Goal: Task Accomplishment & Management: Manage account settings

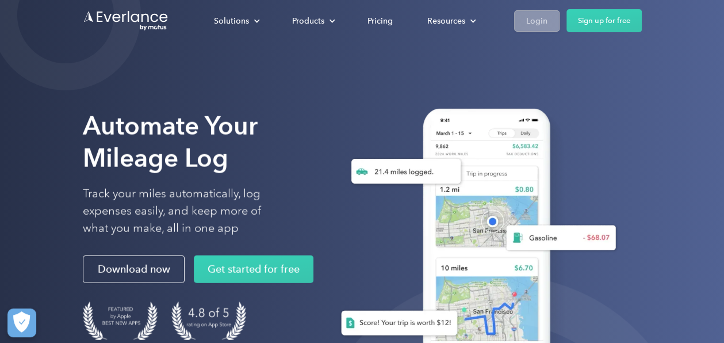
click at [536, 16] on div "Login" at bounding box center [536, 21] width 21 height 14
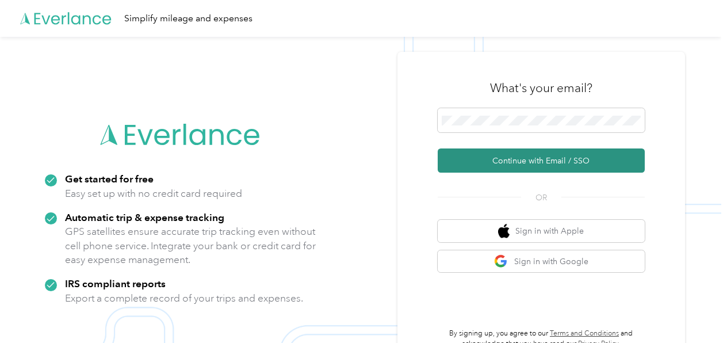
click at [516, 159] on button "Continue with Email / SSO" at bounding box center [541, 160] width 207 height 24
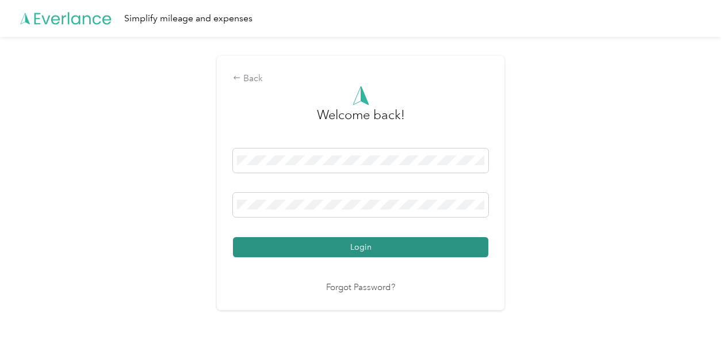
click at [357, 246] on button "Login" at bounding box center [360, 247] width 255 height 20
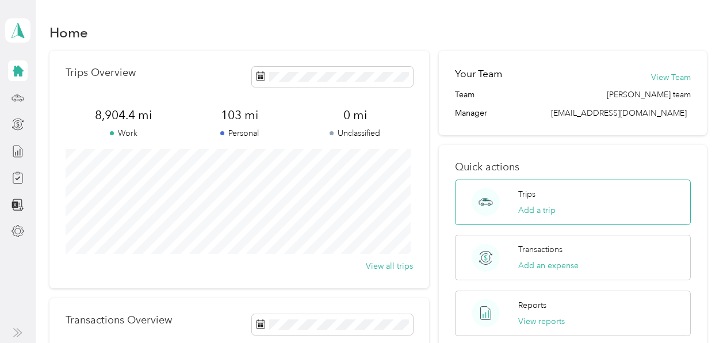
click at [524, 192] on p "Trips" at bounding box center [526, 194] width 17 height 12
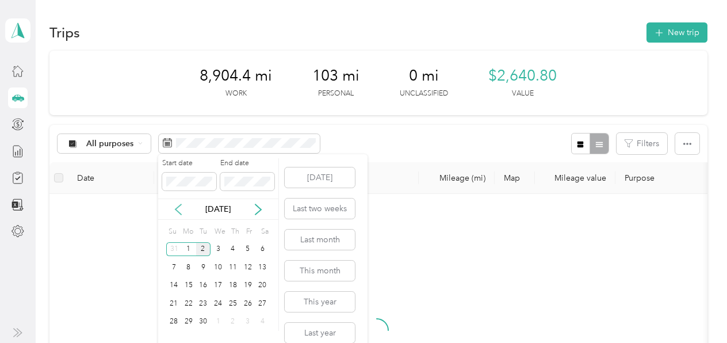
click at [178, 208] on icon at bounding box center [177, 209] width 11 height 11
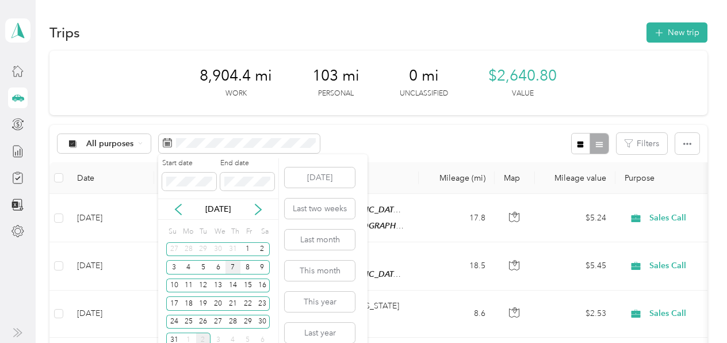
drag, startPoint x: 250, startPoint y: 245, endPoint x: 232, endPoint y: 263, distance: 25.2
click at [246, 245] on div "1" at bounding box center [247, 249] width 15 height 14
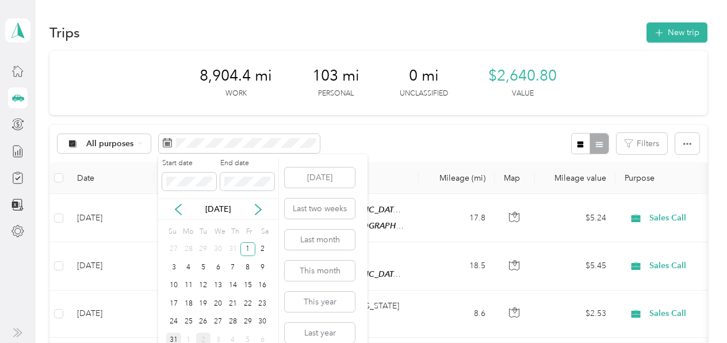
click at [172, 336] on div "31" at bounding box center [173, 339] width 15 height 14
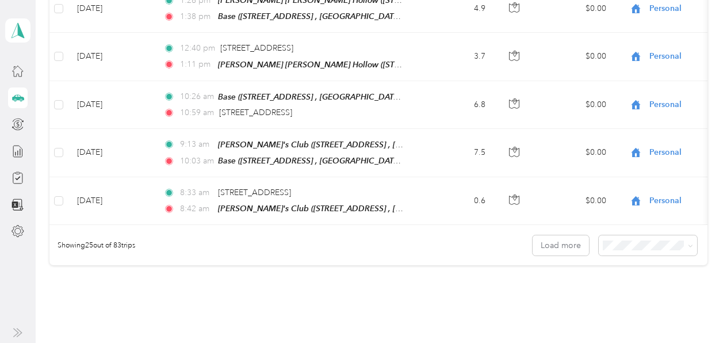
scroll to position [1209, 0]
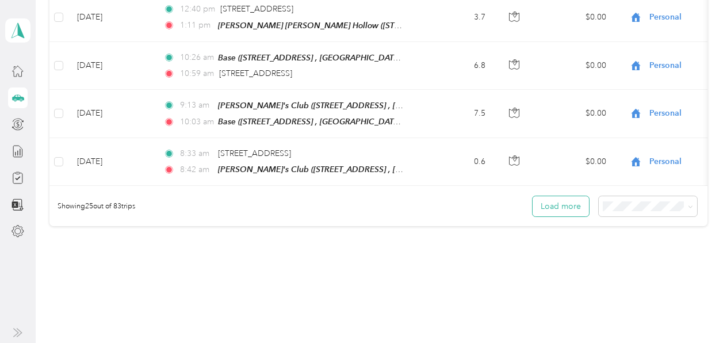
click at [552, 196] on button "Load more" at bounding box center [560, 206] width 56 height 20
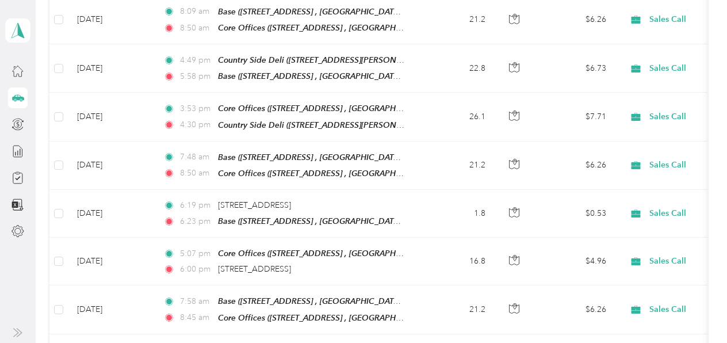
scroll to position [2414, 0]
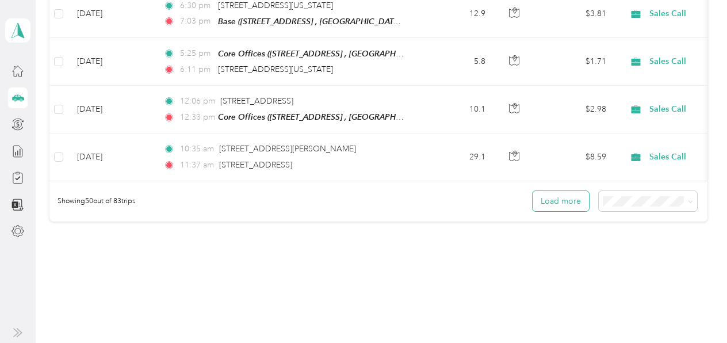
click at [547, 191] on button "Load more" at bounding box center [560, 201] width 56 height 20
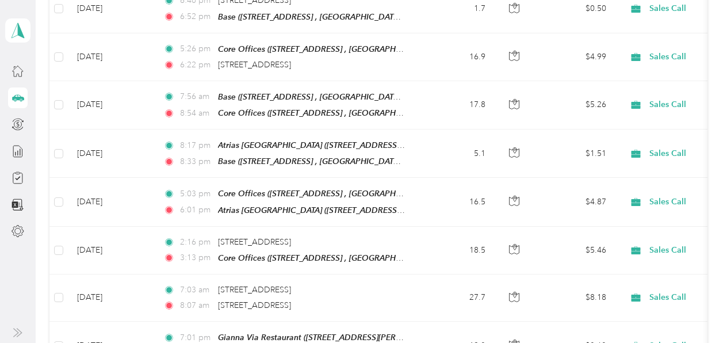
scroll to position [3591, 0]
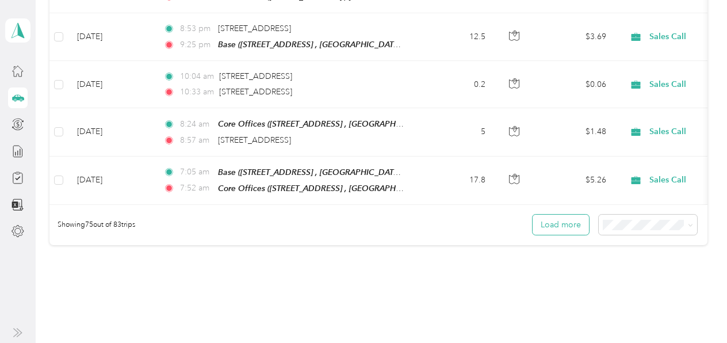
click at [553, 214] on button "Load more" at bounding box center [560, 224] width 56 height 20
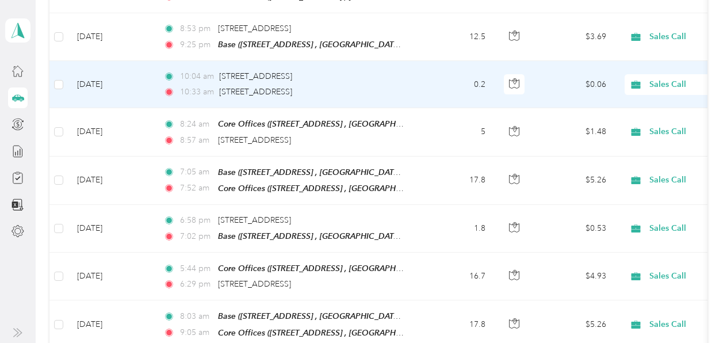
click at [93, 61] on td "Aug 5, 2025" at bounding box center [111, 84] width 86 height 47
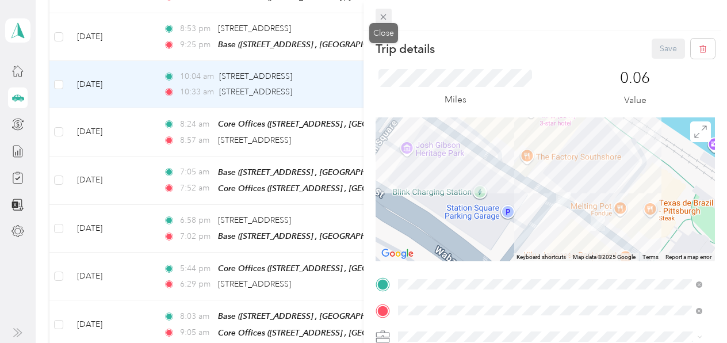
click at [383, 16] on icon at bounding box center [383, 17] width 10 height 10
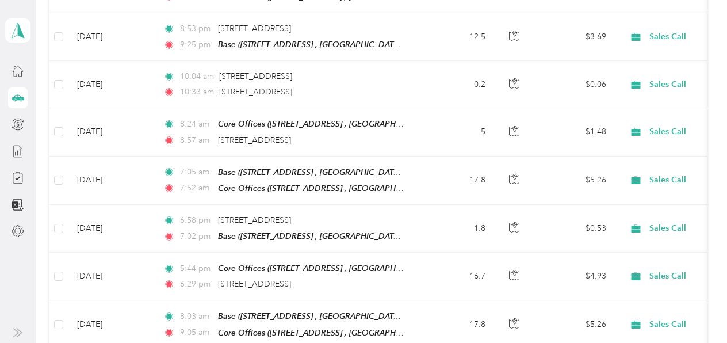
drag, startPoint x: 702, startPoint y: 221, endPoint x: 711, endPoint y: 200, distance: 23.7
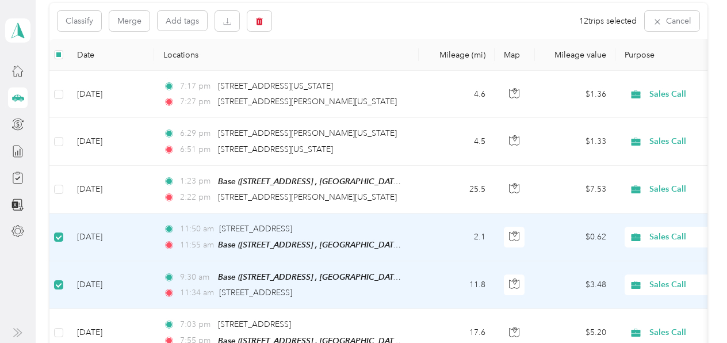
scroll to position [112, 0]
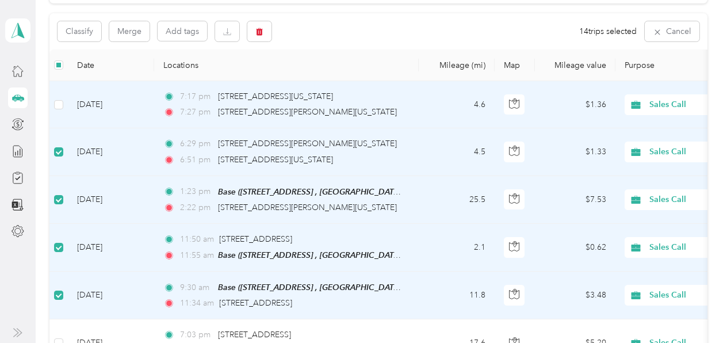
click at [52, 104] on td at bounding box center [58, 104] width 18 height 47
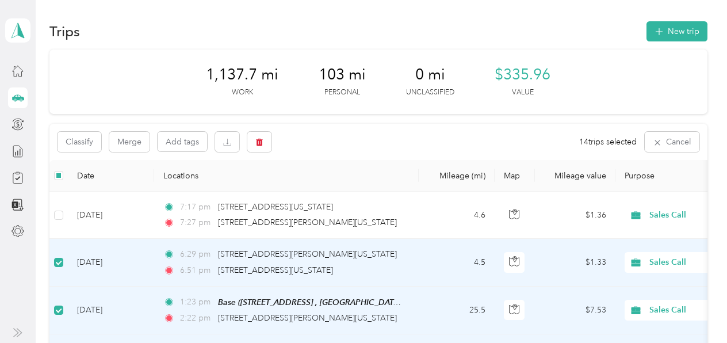
scroll to position [0, 0]
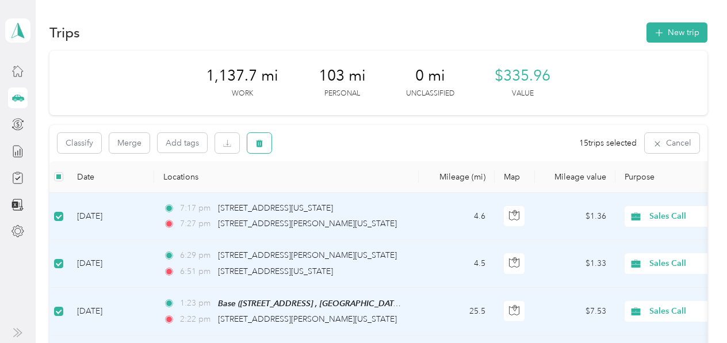
click at [259, 141] on icon "button" at bounding box center [259, 143] width 7 height 7
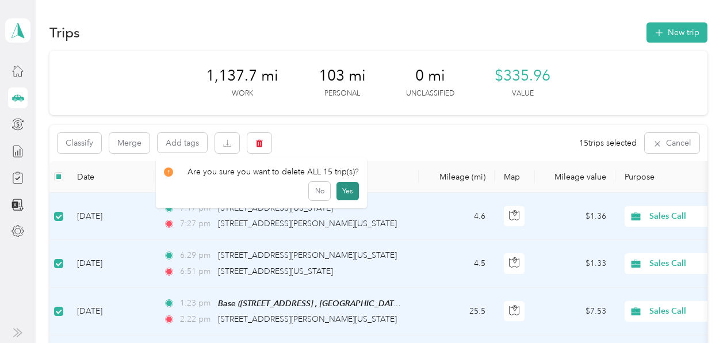
click at [347, 194] on button "Yes" at bounding box center [347, 191] width 22 height 18
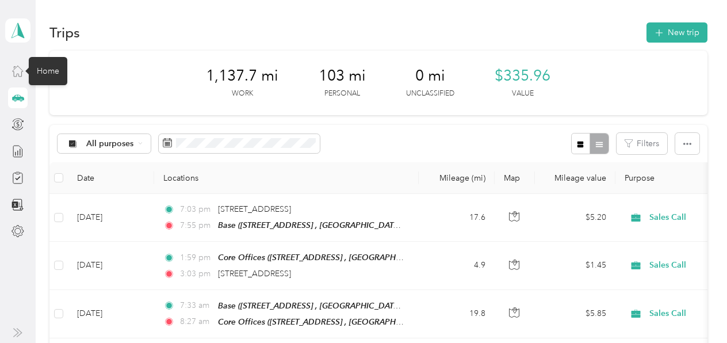
click at [18, 68] on icon at bounding box center [17, 70] width 13 height 13
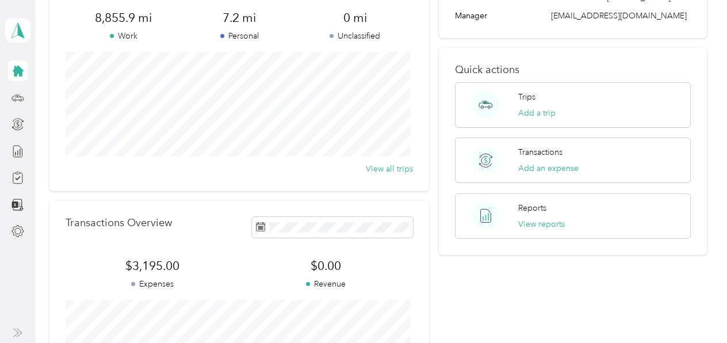
scroll to position [100, 0]
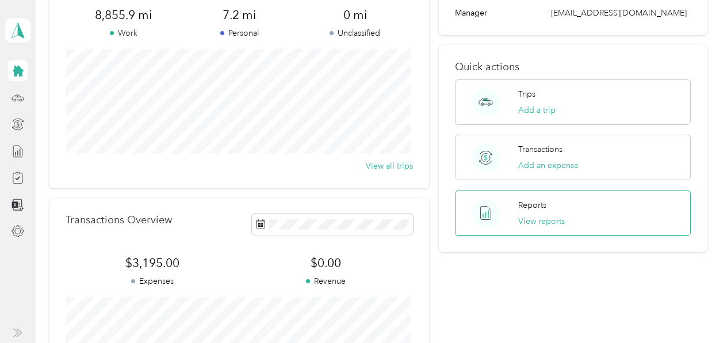
click at [482, 212] on circle at bounding box center [486, 213] width 28 height 28
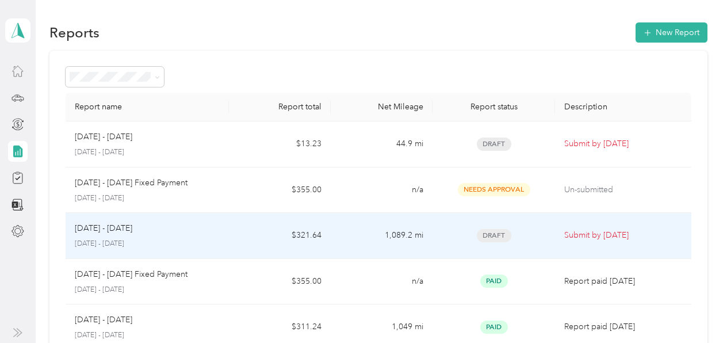
click at [118, 225] on p "Aug 1 - 31, 2025" at bounding box center [103, 228] width 57 height 13
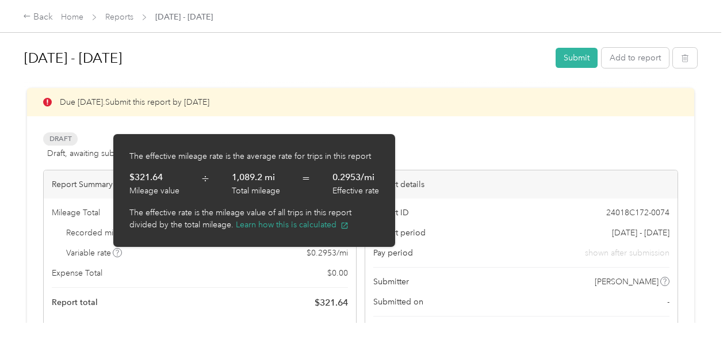
click at [121, 255] on span at bounding box center [117, 252] width 9 height 9
click at [116, 253] on icon at bounding box center [117, 253] width 6 height 6
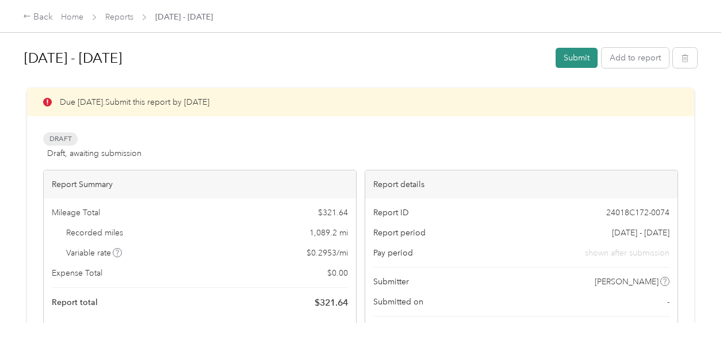
click at [566, 53] on button "Submit" at bounding box center [576, 58] width 42 height 20
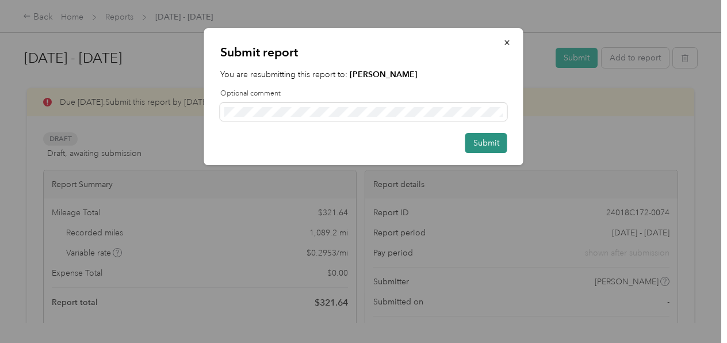
click at [469, 144] on button "Submit" at bounding box center [486, 143] width 42 height 20
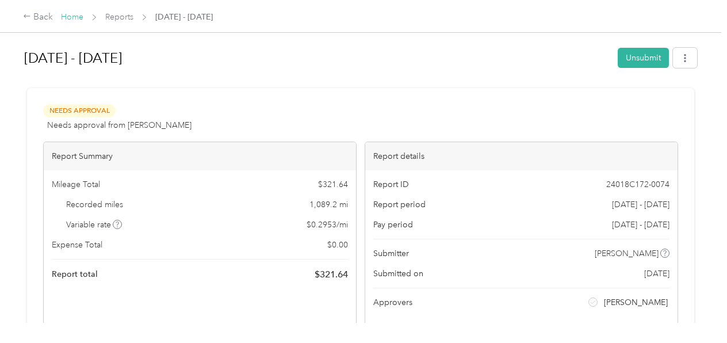
click at [71, 14] on link "Home" at bounding box center [72, 17] width 22 height 10
